Goal: Navigation & Orientation: Find specific page/section

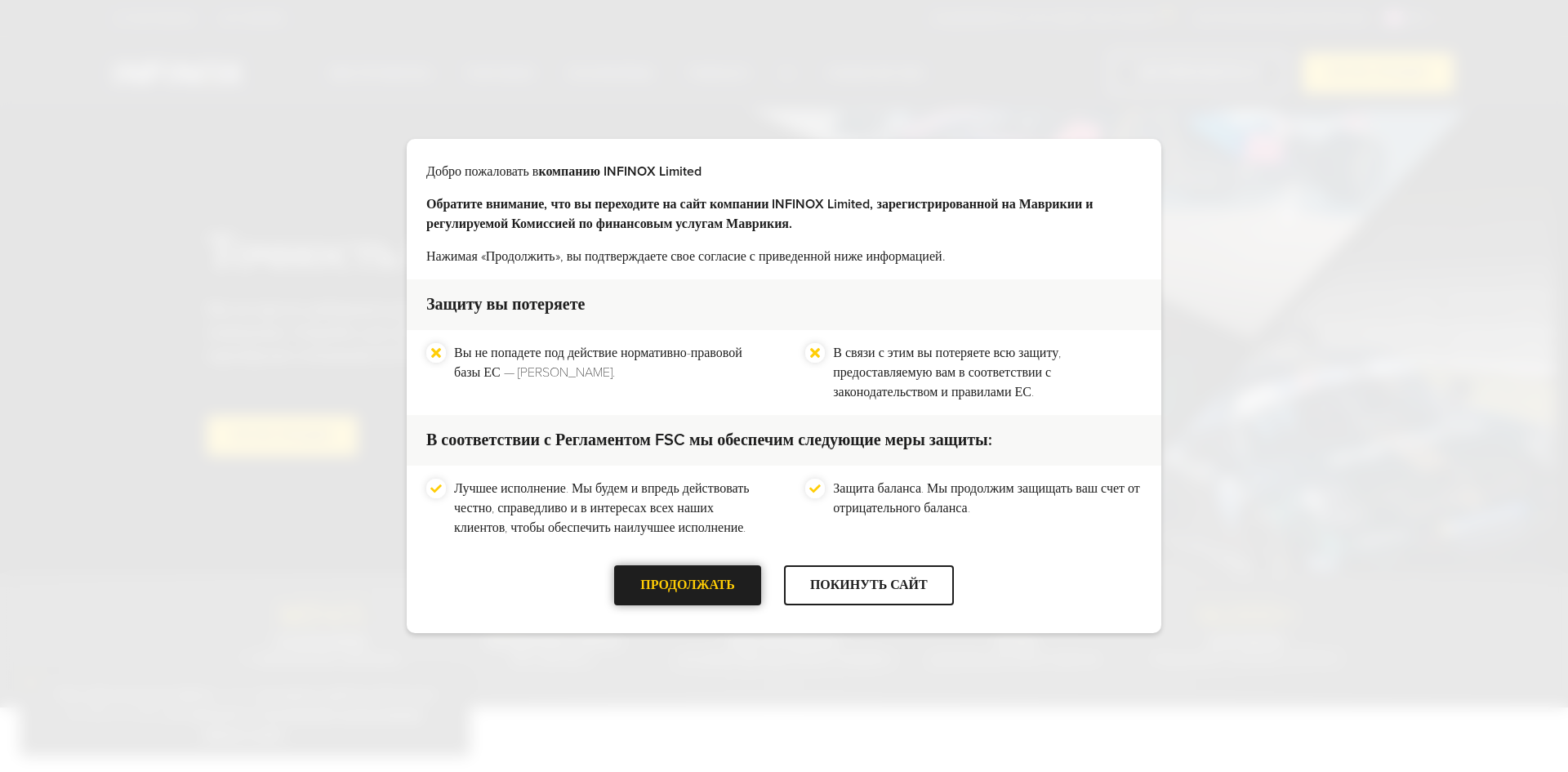
click at [732, 585] on font "ПРОДОЛЖАТЬ" at bounding box center [688, 585] width 95 height 16
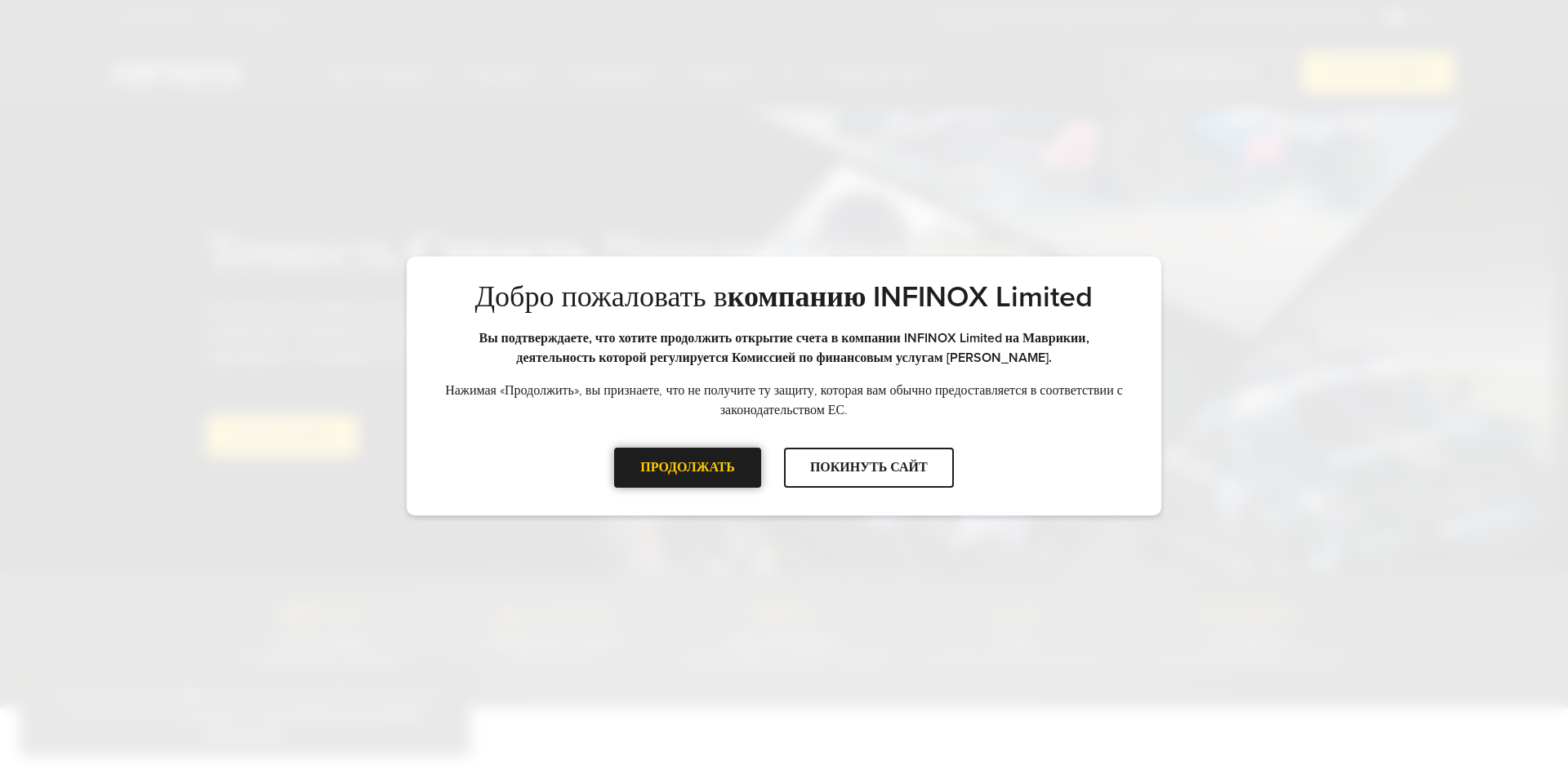
click at [726, 471] on div "ПРОДОЛЖАТЬ" at bounding box center [687, 468] width 147 height 40
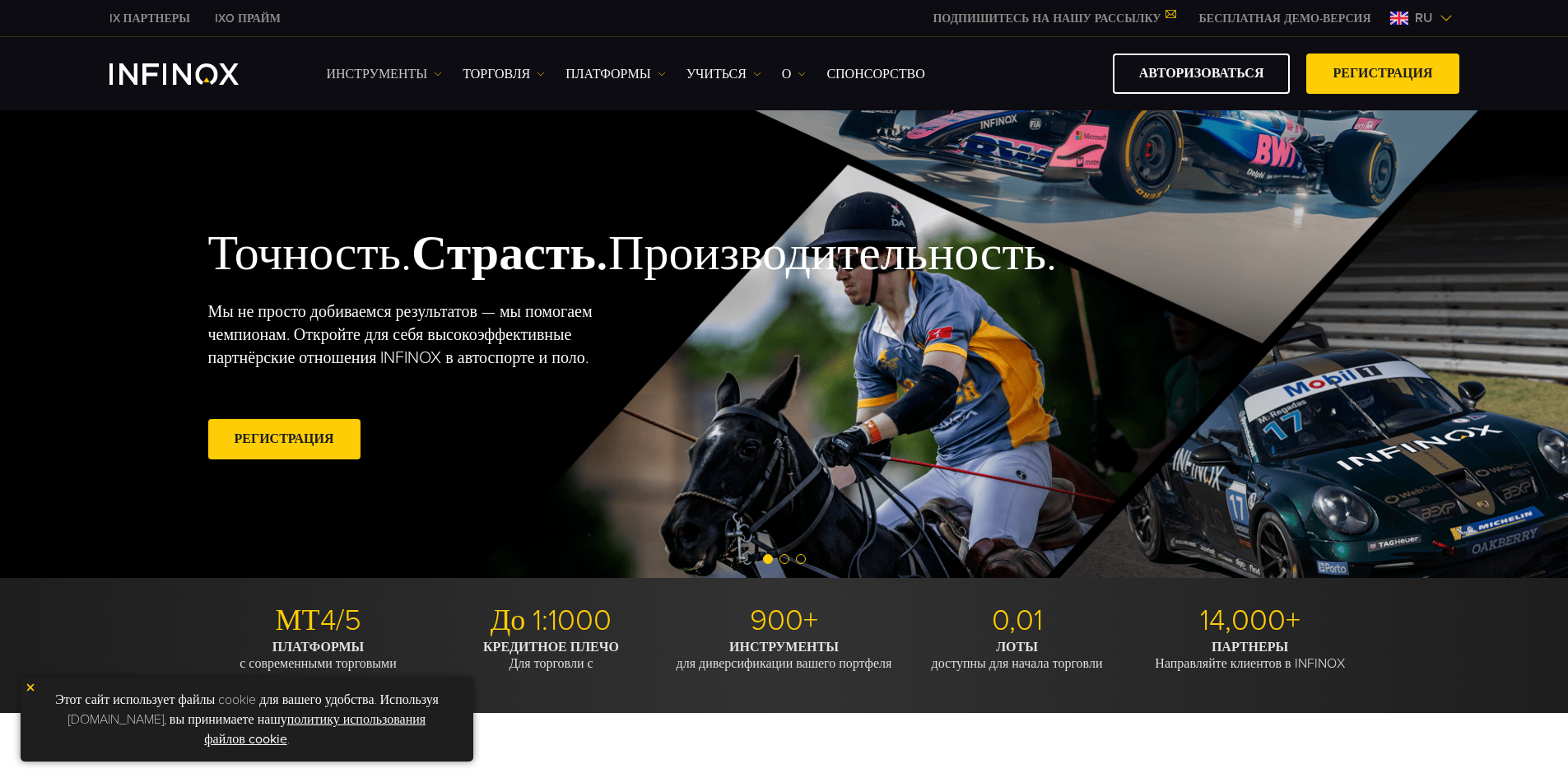
click at [430, 75] on link "Инструменты" at bounding box center [385, 74] width 116 height 20
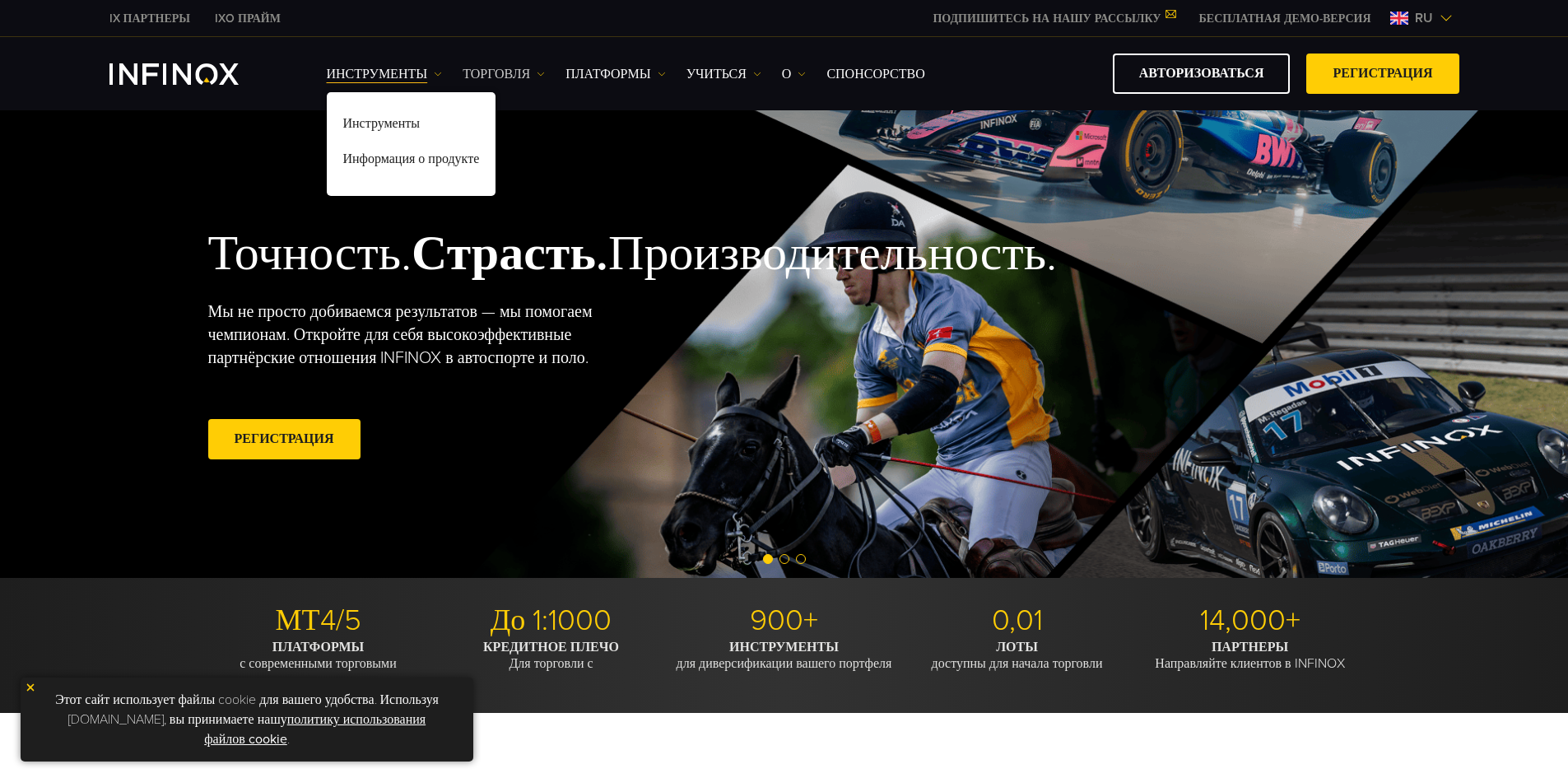
click at [498, 71] on font "ТОРГОВЛЯ" at bounding box center [497, 74] width 68 height 17
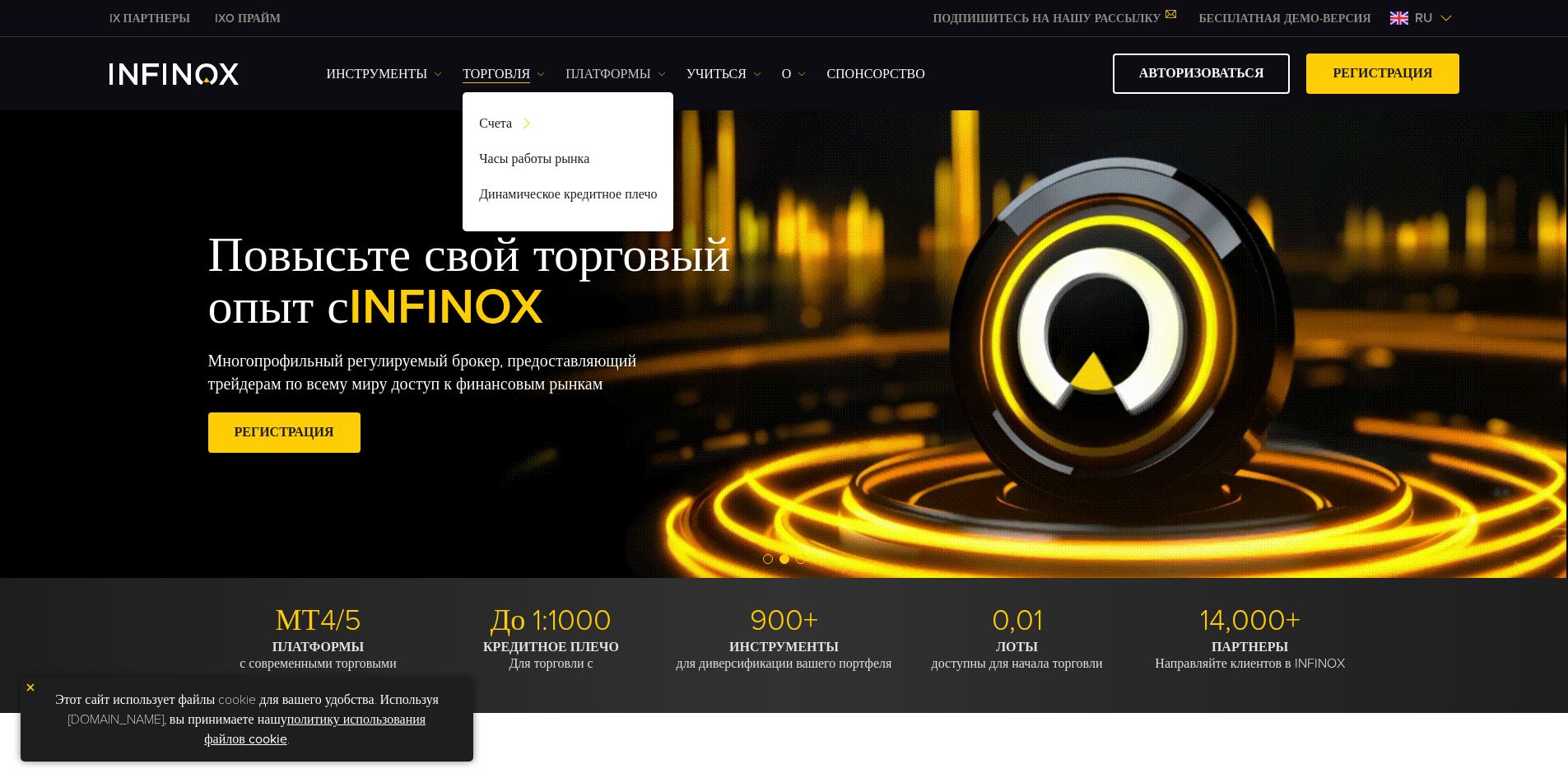
click at [613, 69] on font "ПЛАТФОРМЫ" at bounding box center [608, 74] width 84 height 17
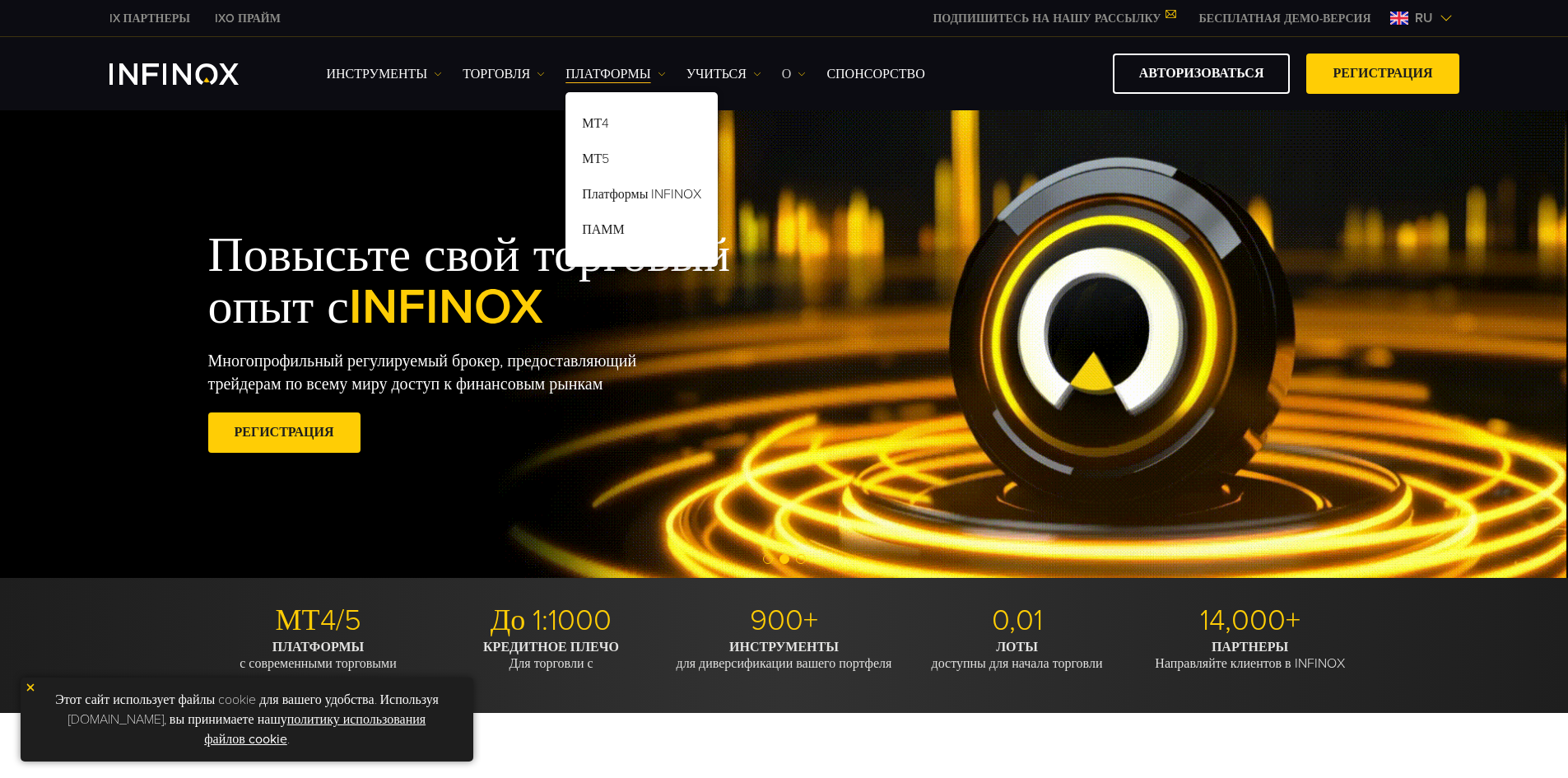
click at [792, 75] on link "О" at bounding box center [794, 74] width 25 height 20
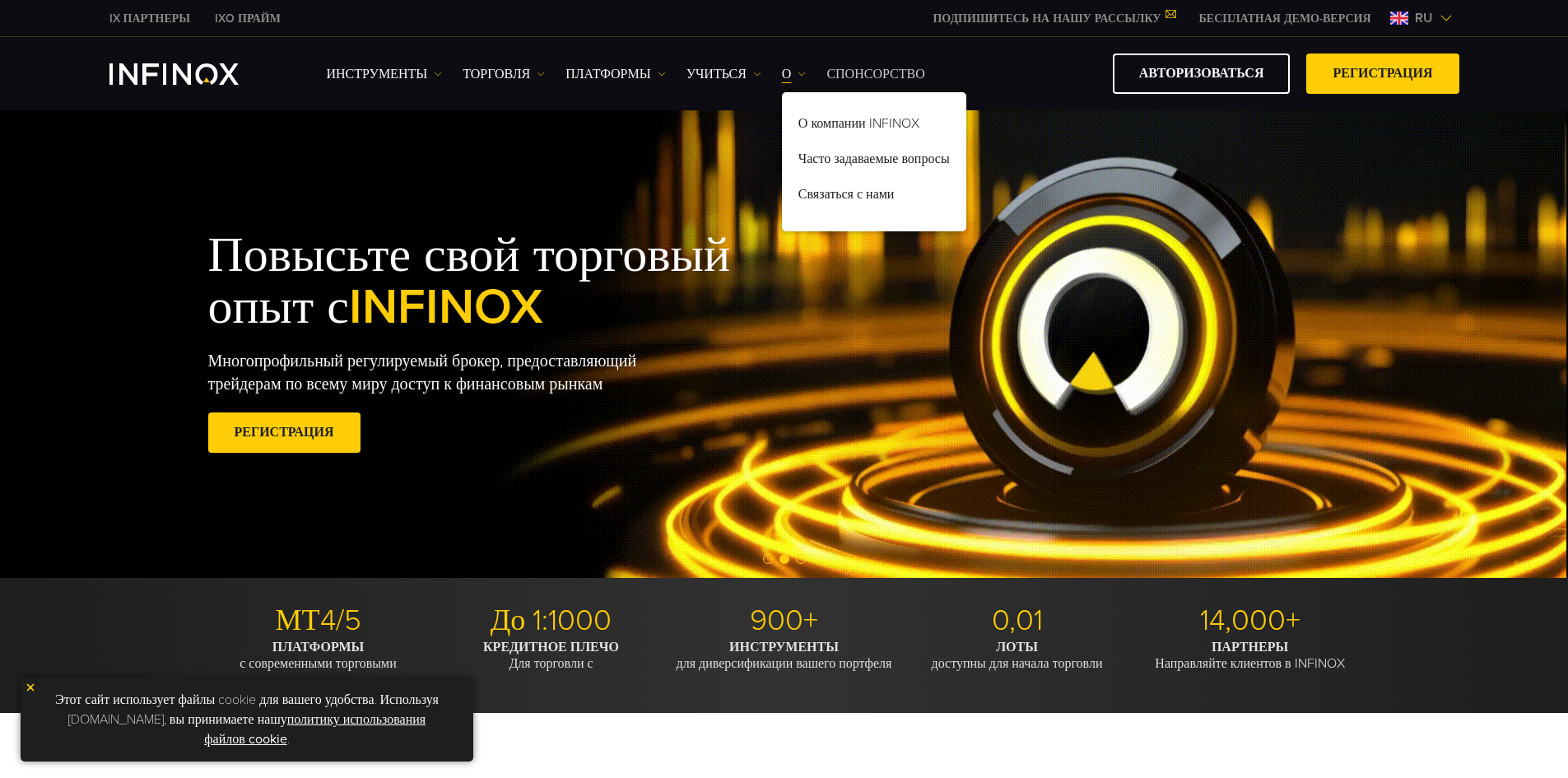
click at [880, 73] on font "СПОНСОРСТВО" at bounding box center [875, 74] width 98 height 17
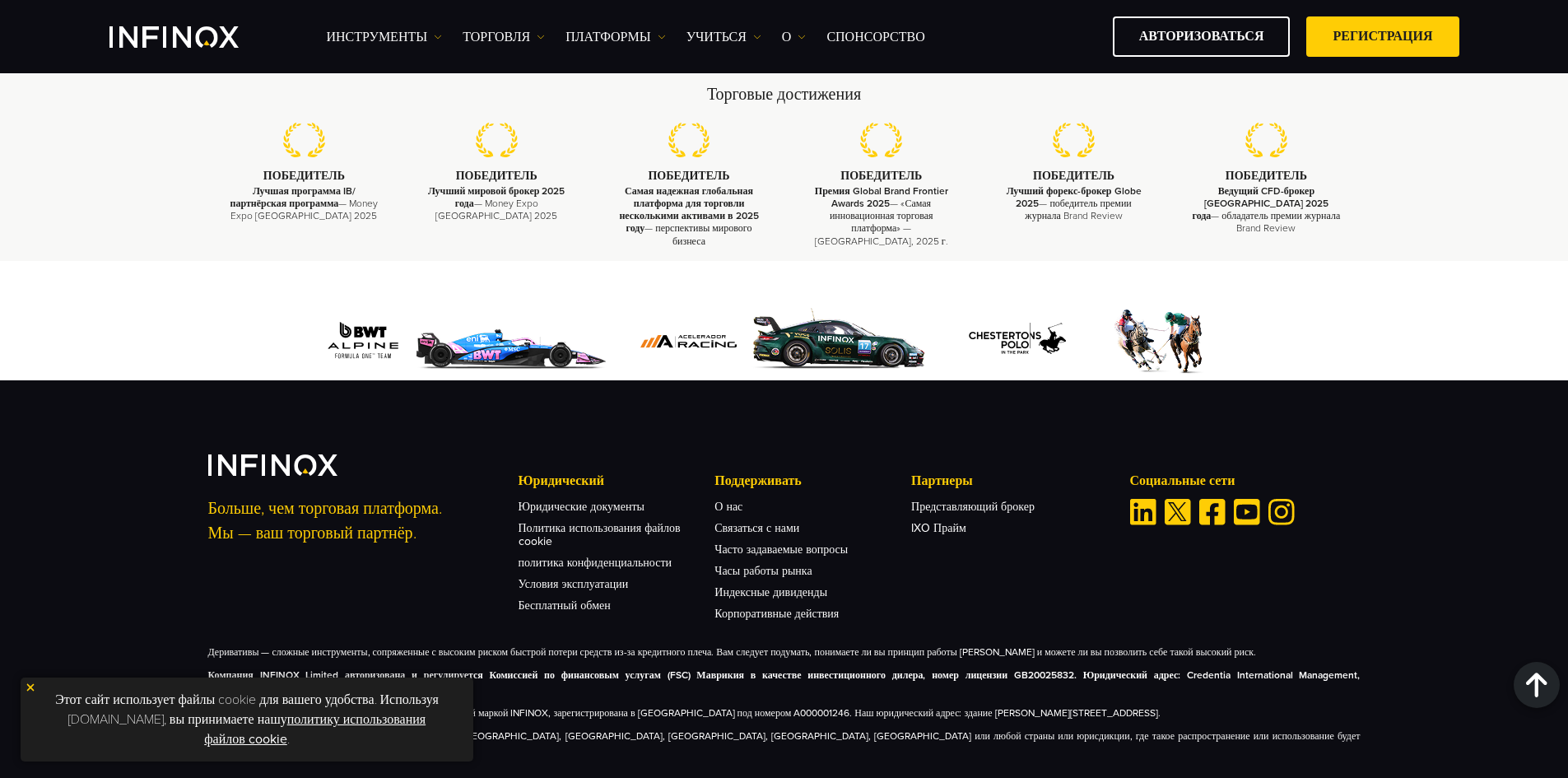
scroll to position [2942, 0]
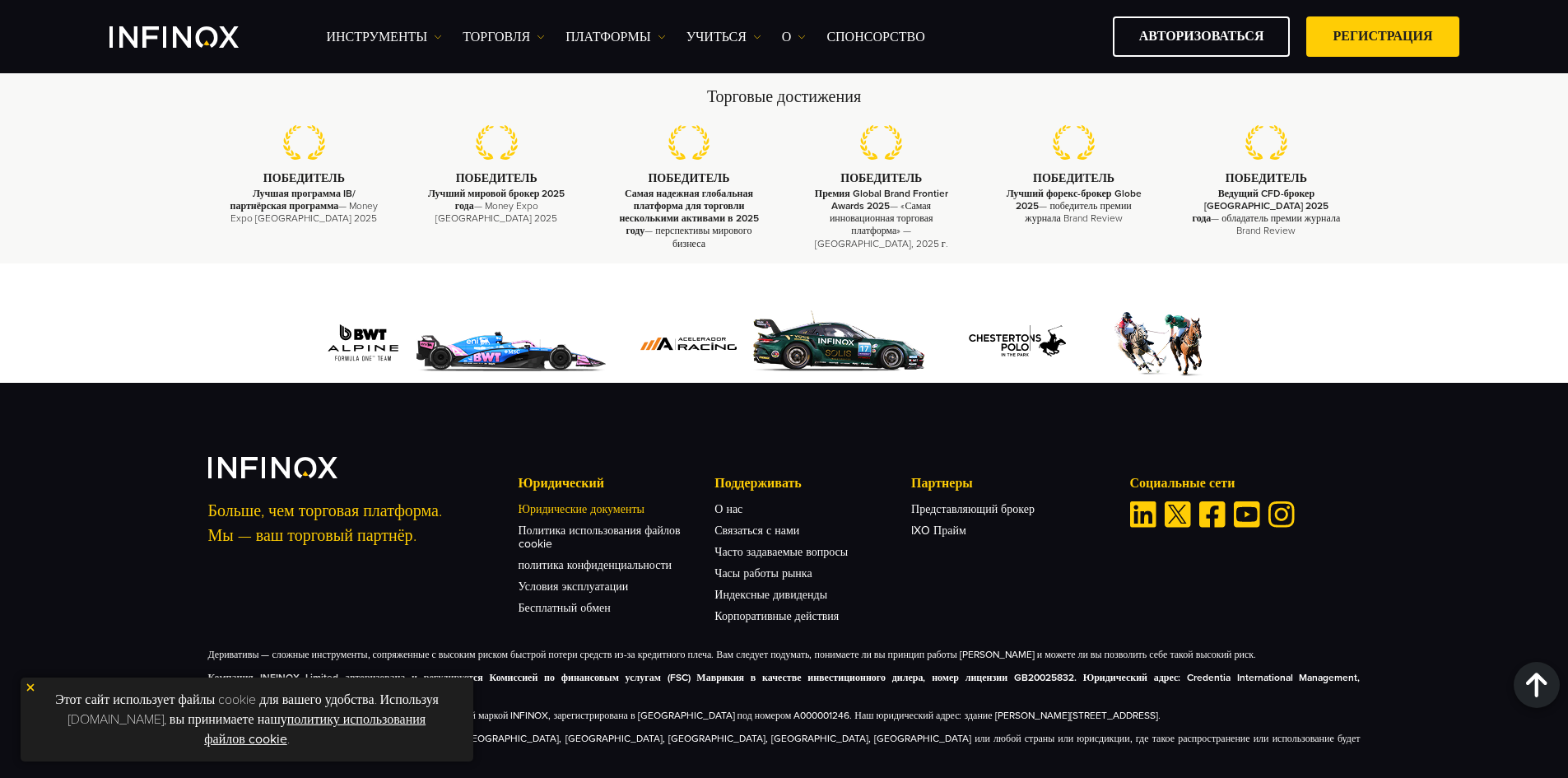
click at [595, 502] on font "Юридические документы" at bounding box center [581, 509] width 126 height 14
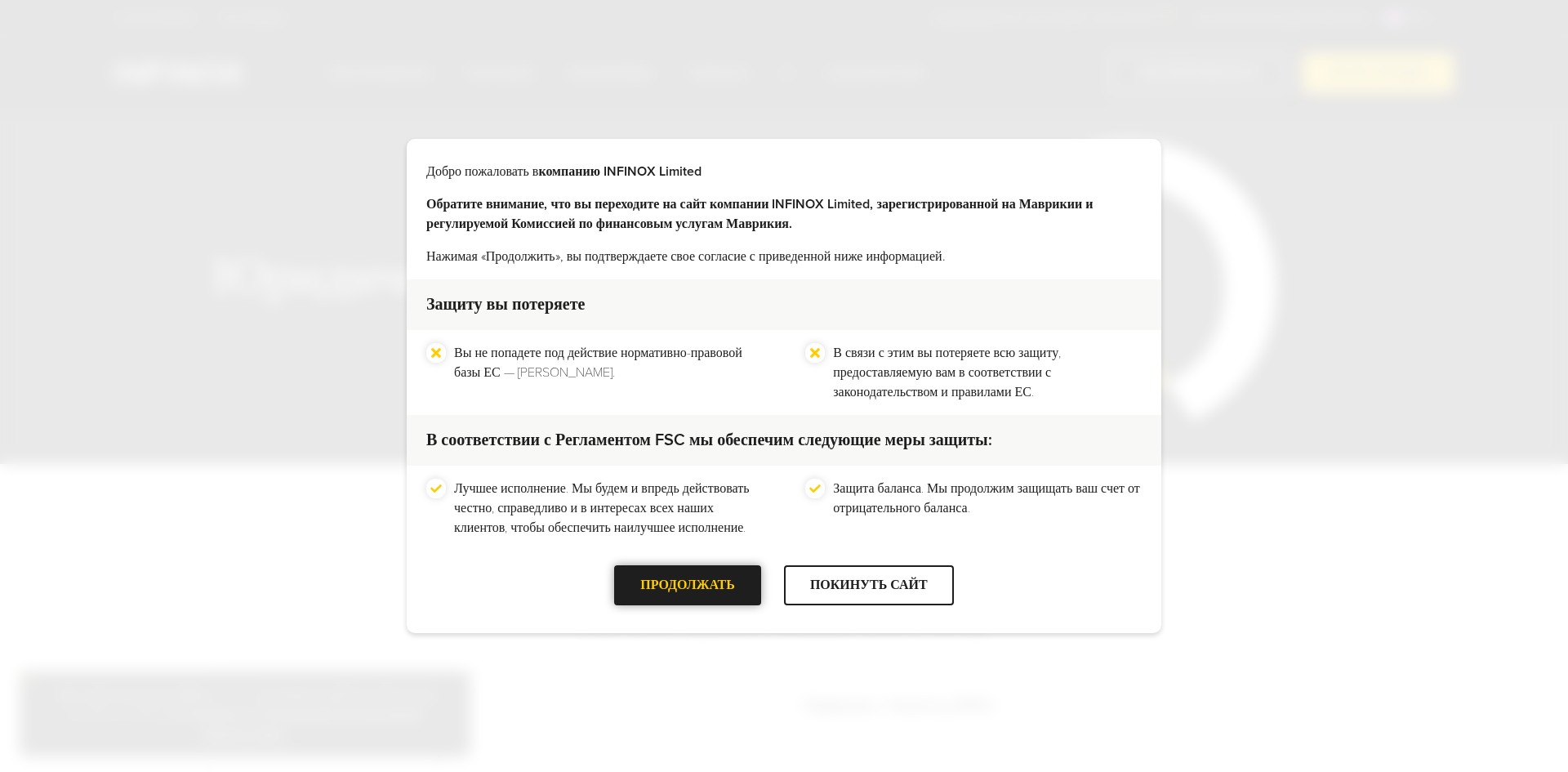
click at [746, 586] on div "ПРОДОЛЖАТЬ" at bounding box center [687, 585] width 147 height 40
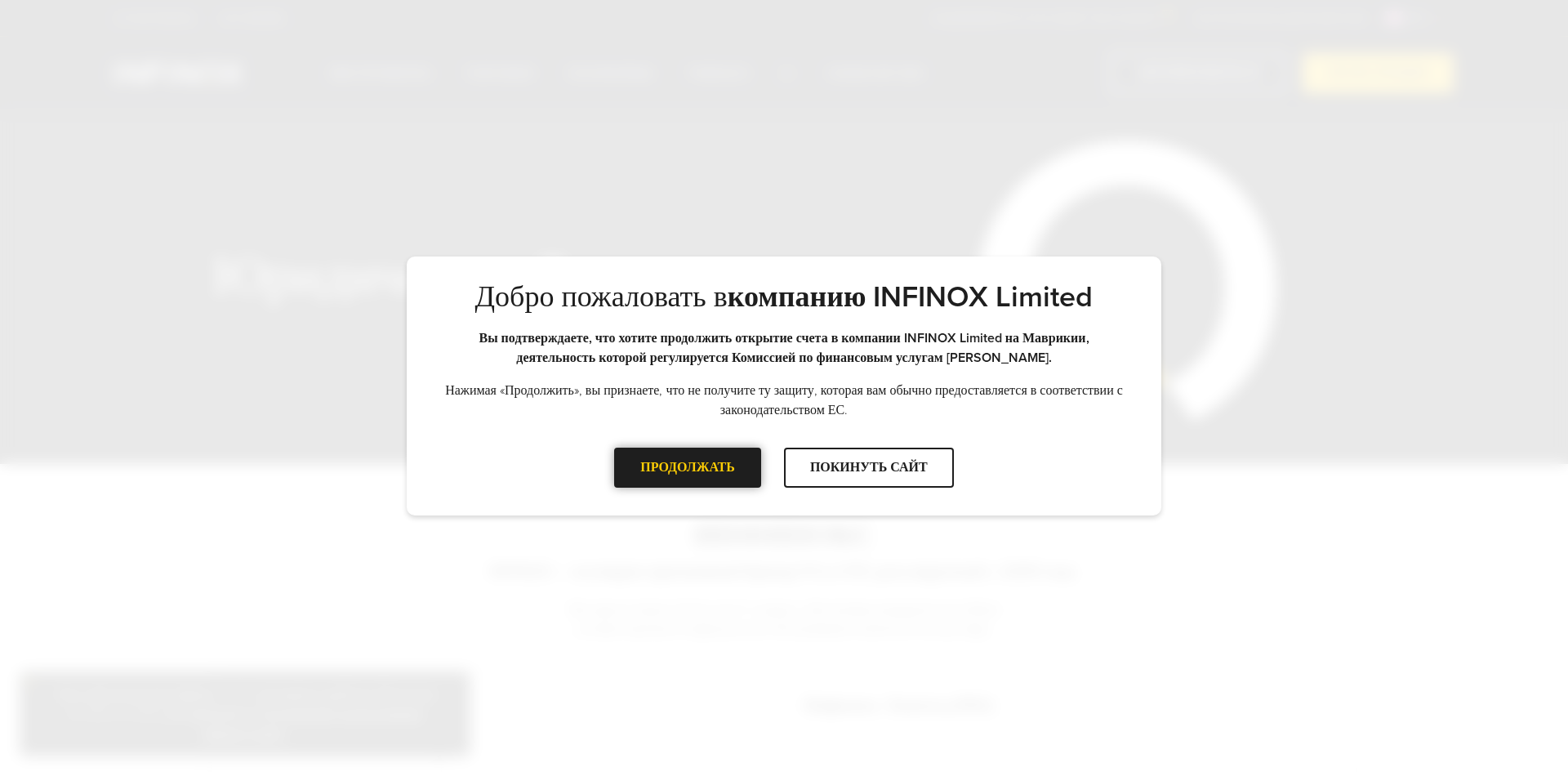
click at [682, 451] on div "ПРОДОЛЖАТЬ" at bounding box center [687, 468] width 147 height 40
